Goal: Task Accomplishment & Management: Manage account settings

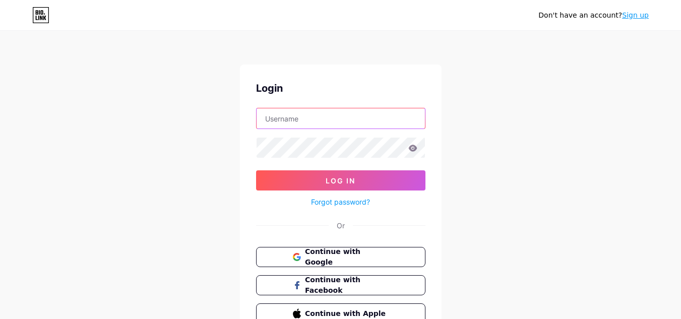
click at [339, 124] on input "text" at bounding box center [340, 118] width 168 height 20
paste input "[EMAIL_ADDRESS][DOMAIN_NAME]"
type input "[EMAIL_ADDRESS][DOMAIN_NAME]"
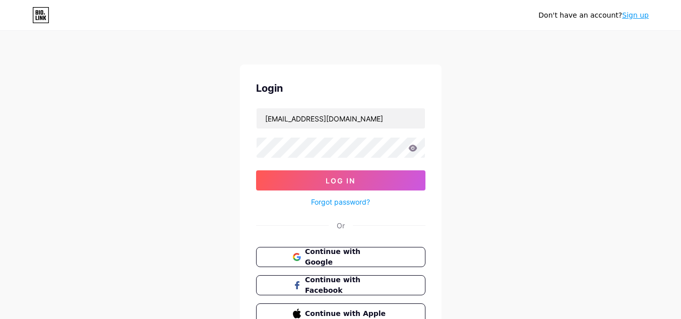
click at [351, 169] on form "flaviadogamonar@gmail.com Log In Forgot password?" at bounding box center [340, 158] width 169 height 100
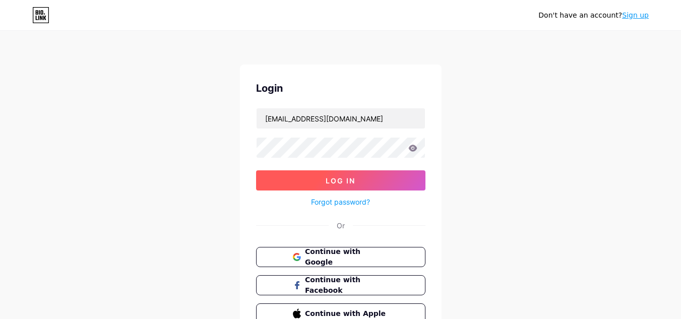
click at [361, 178] on button "Log In" at bounding box center [340, 180] width 169 height 20
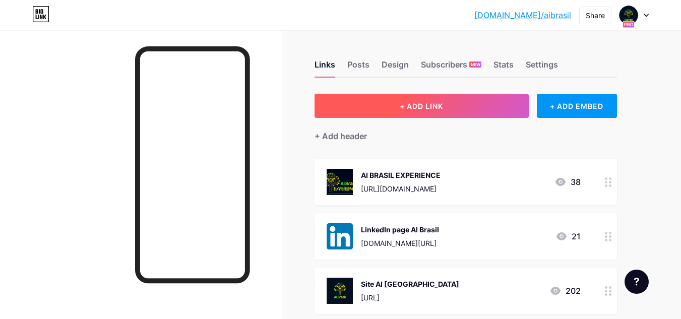
click at [516, 103] on button "+ ADD LINK" at bounding box center [421, 106] width 214 height 24
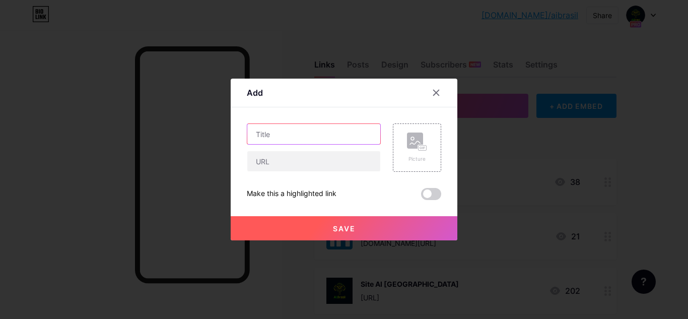
click at [360, 130] on input "text" at bounding box center [313, 134] width 133 height 20
type input "C"
click at [438, 90] on div at bounding box center [436, 93] width 18 height 18
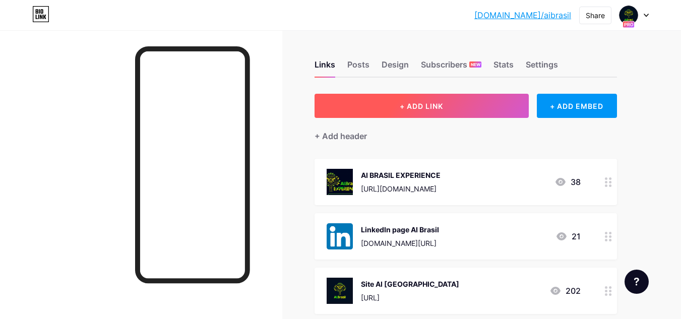
click at [464, 112] on button "+ ADD LINK" at bounding box center [421, 106] width 214 height 24
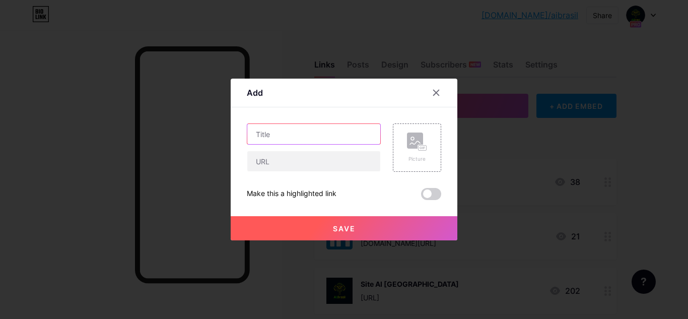
click at [361, 135] on input "text" at bounding box center [313, 134] width 133 height 20
type input "LinkedIn - CEO Tatiana Oliveira"
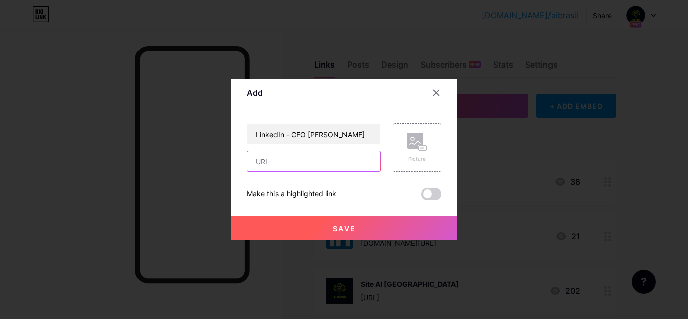
click at [307, 162] on input "text" at bounding box center [313, 161] width 133 height 20
paste input "https://www.linkedin.com/in/tatyoliveira/"
type input "https://www.linkedin.com/in/tatyoliveira/"
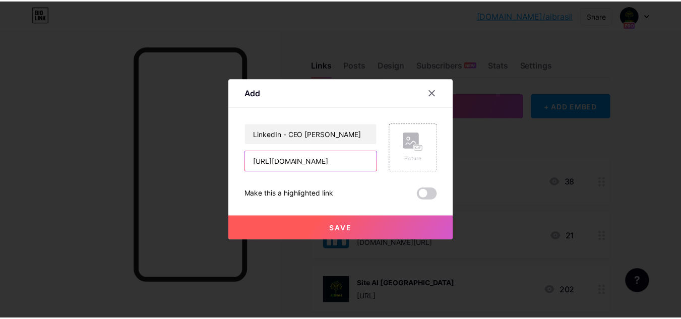
scroll to position [0, 0]
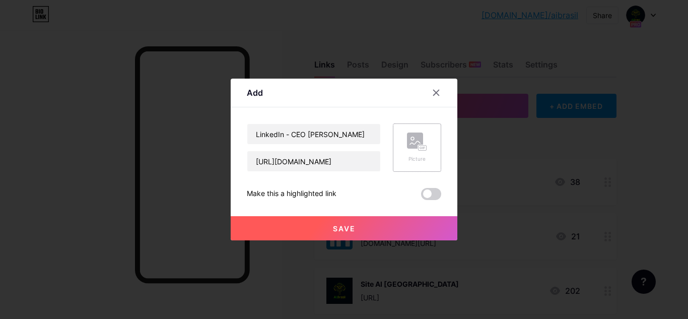
click at [414, 160] on div "Picture" at bounding box center [417, 159] width 20 height 8
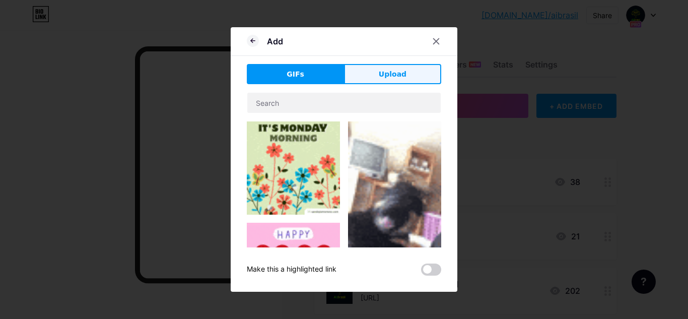
click at [409, 79] on button "Upload" at bounding box center [392, 74] width 97 height 20
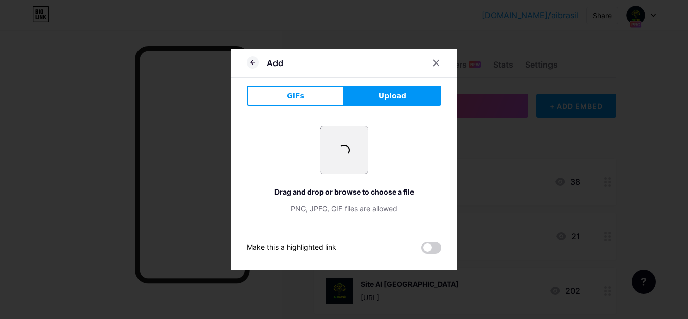
click at [388, 140] on div "+ Drag and drop or browse to choose a file PNG, JPEG, GIF files are allowed" at bounding box center [344, 170] width 194 height 88
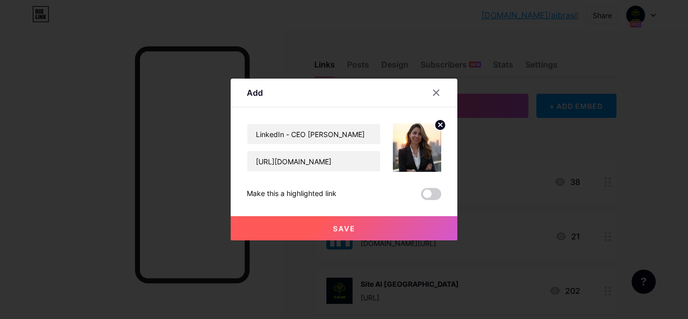
click at [381, 221] on button "Save" at bounding box center [344, 228] width 227 height 24
